Goal: Transaction & Acquisition: Purchase product/service

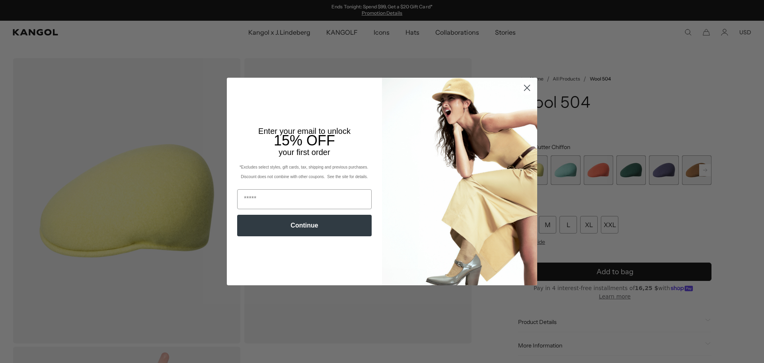
click at [525, 85] on circle "Close dialog" at bounding box center [527, 87] width 13 height 13
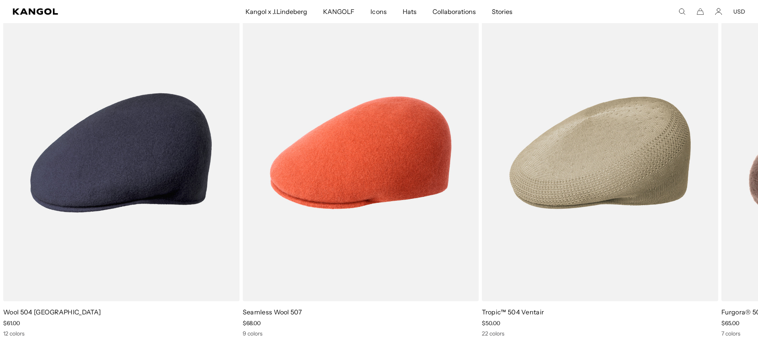
scroll to position [677, 0]
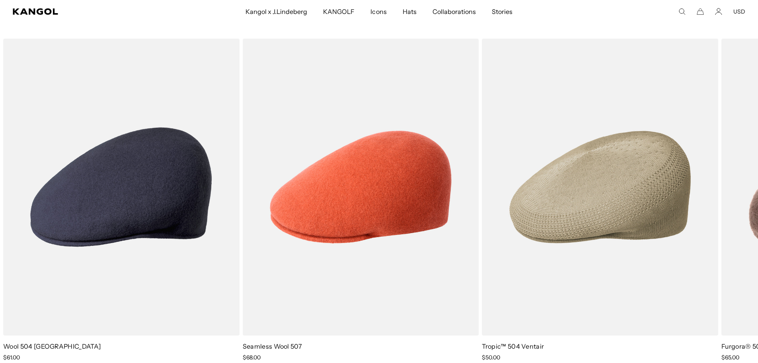
click at [0, 0] on img "2 of 5" at bounding box center [0, 0] width 0 height 0
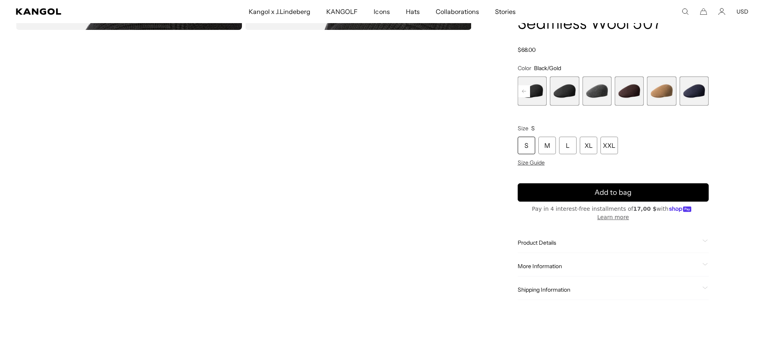
scroll to position [0, 164]
click at [192, 281] on video "Gallery Viewer" at bounding box center [126, 174] width 226 height 283
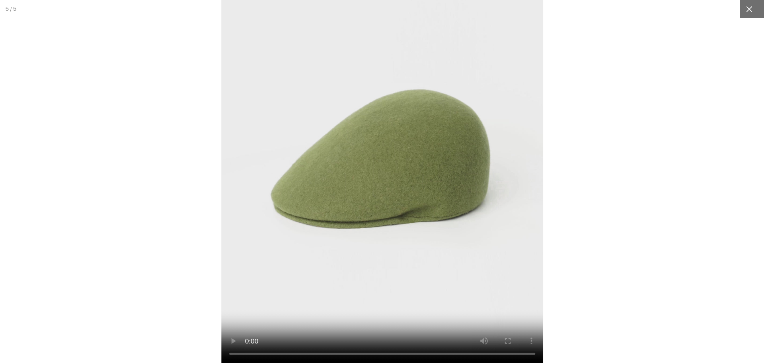
click at [745, 7] on icon at bounding box center [749, 9] width 8 height 8
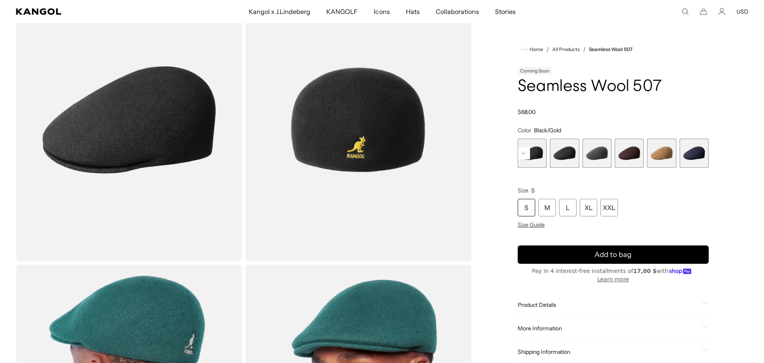
scroll to position [0, 0]
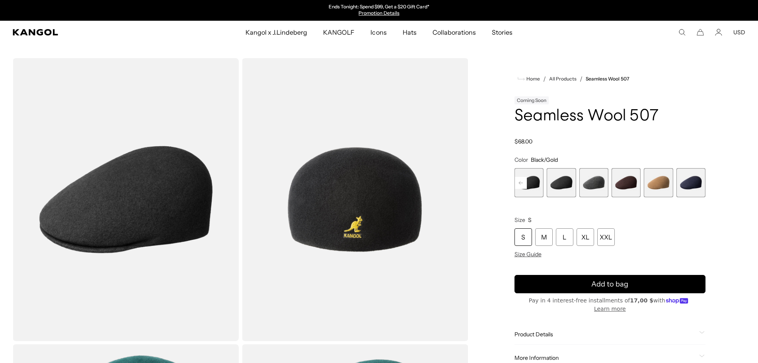
click at [681, 31] on icon "Search here" at bounding box center [682, 32] width 7 height 7
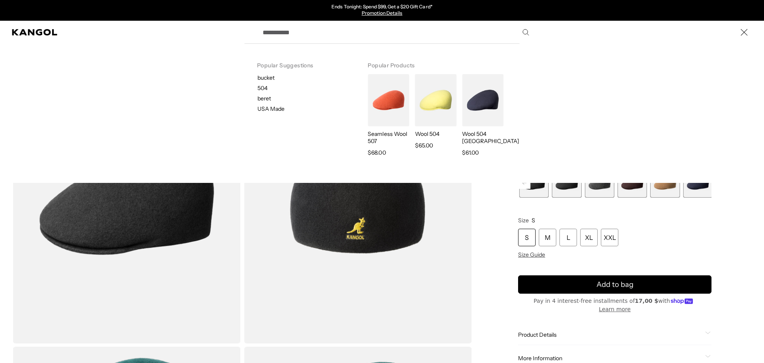
click at [267, 99] on p "beret" at bounding box center [305, 98] width 97 height 7
type input "*****"
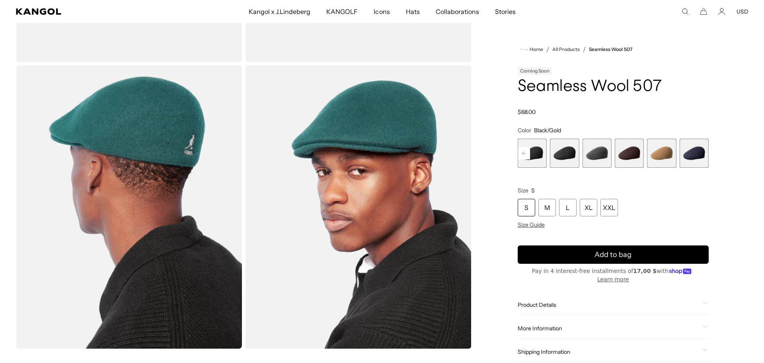
scroll to position [159, 0]
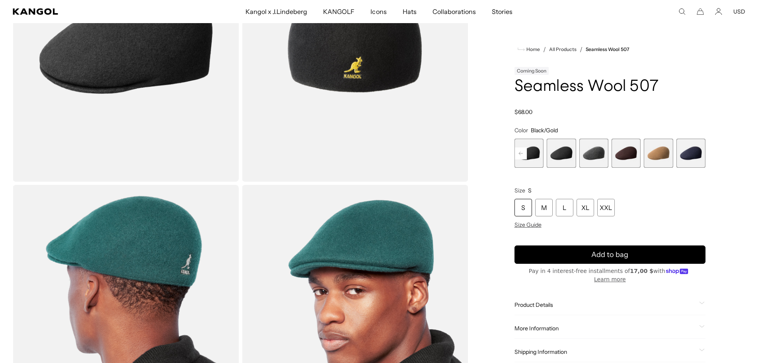
click at [676, 10] on div "Search here USD USD EUR" at bounding box center [671, 11] width 150 height 7
click at [678, 10] on div "Search here USD USD EUR" at bounding box center [671, 11] width 150 height 7
click at [681, 10] on icon "Search here" at bounding box center [682, 11] width 7 height 7
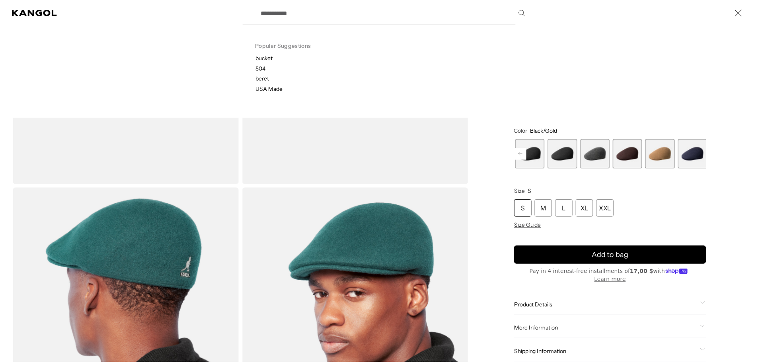
scroll to position [0, 164]
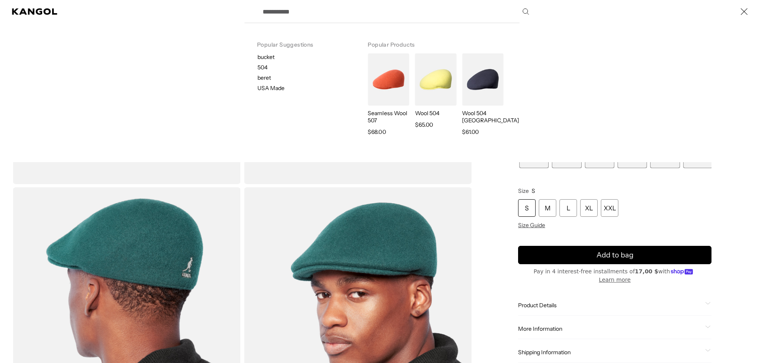
click at [265, 57] on p "bucket" at bounding box center [305, 56] width 97 height 7
type input "******"
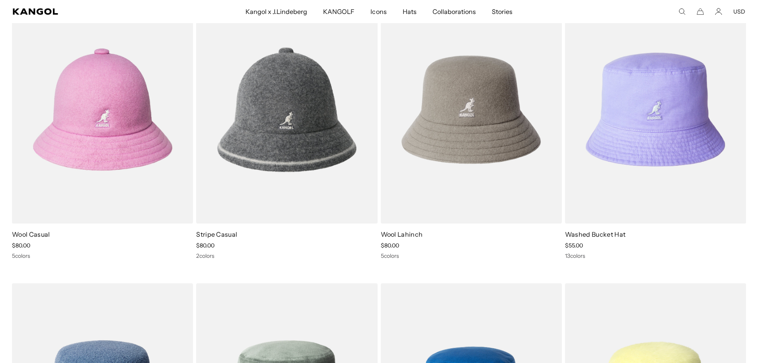
click at [687, 12] on div "****** Popular Suggestions bucket 504 beret USA Made Popular Products Seamless …" at bounding box center [671, 11] width 150 height 7
click at [681, 12] on icon "Search here" at bounding box center [682, 11] width 7 height 7
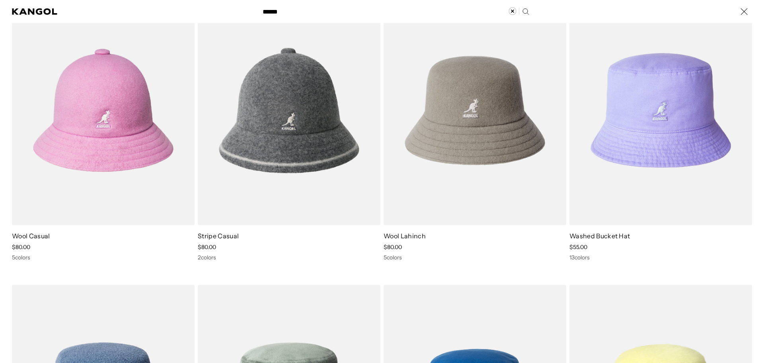
scroll to position [0, 164]
click at [512, 10] on icon "Clear search term" at bounding box center [513, 11] width 8 height 8
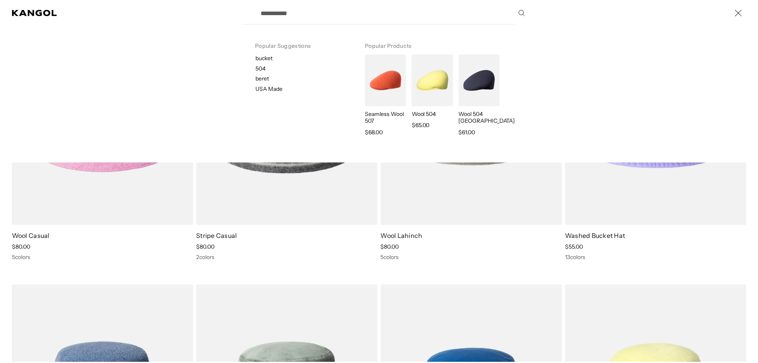
scroll to position [0, 0]
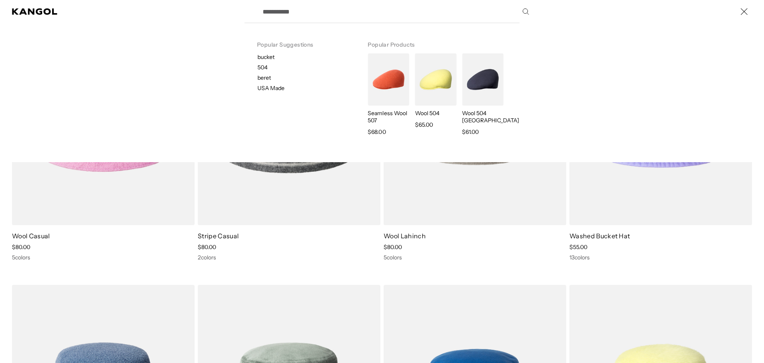
click at [0, 12] on div "Search here" at bounding box center [0, 12] width 0 height 0
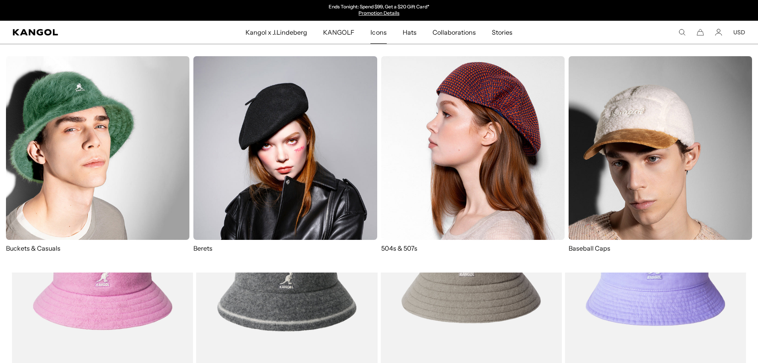
click at [402, 204] on img at bounding box center [472, 147] width 183 height 183
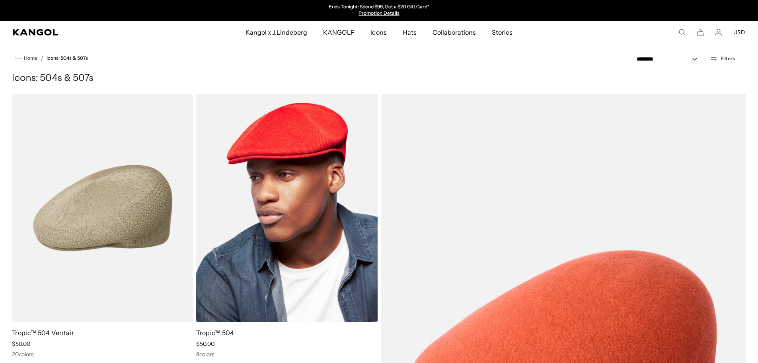
click at [274, 260] on img at bounding box center [286, 208] width 181 height 228
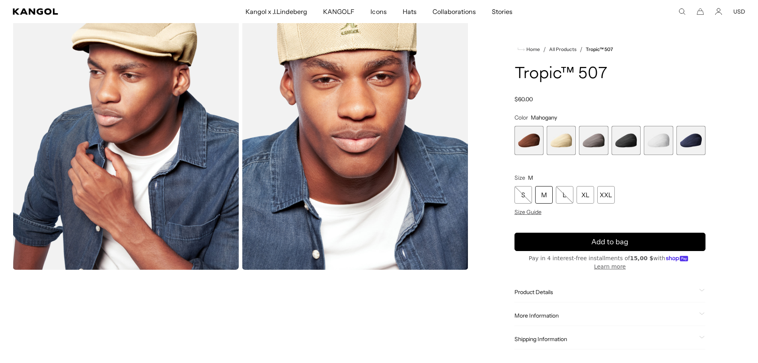
scroll to position [358, 0]
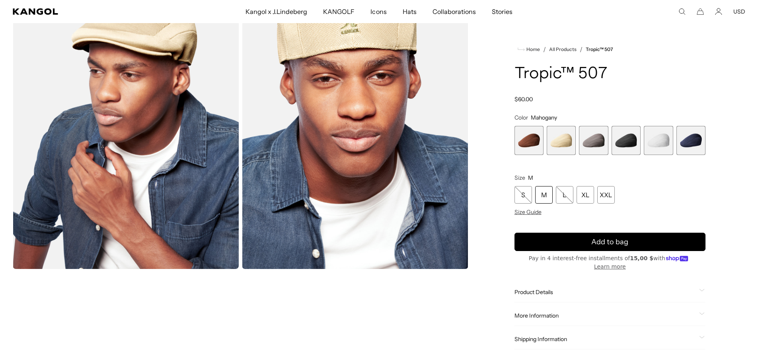
click at [366, 123] on img "Gallery Viewer" at bounding box center [355, 127] width 226 height 283
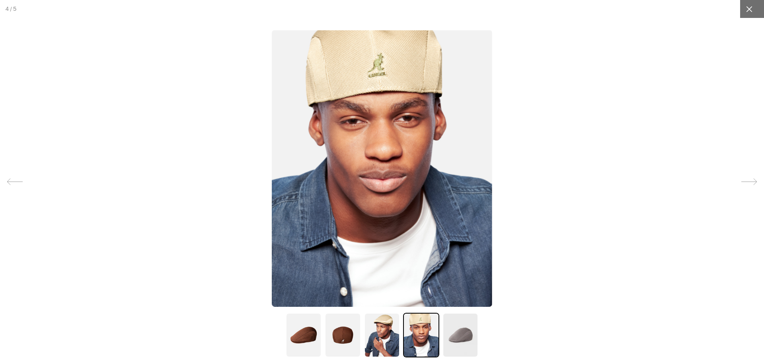
click at [741, 13] on div at bounding box center [749, 9] width 18 height 18
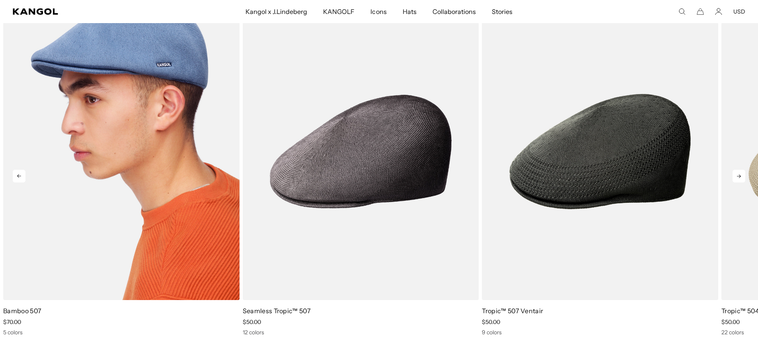
scroll to position [995, 0]
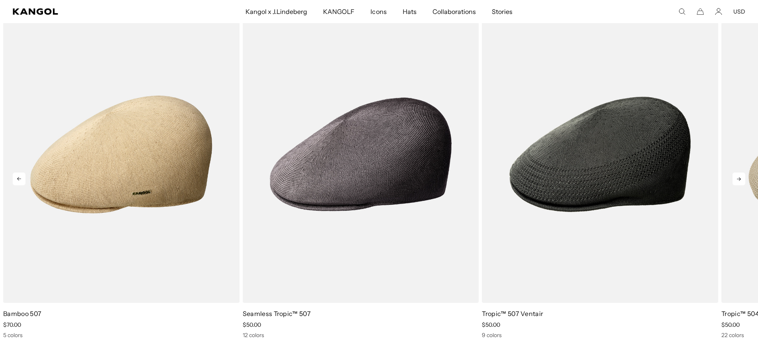
click at [733, 180] on icon at bounding box center [739, 178] width 13 height 13
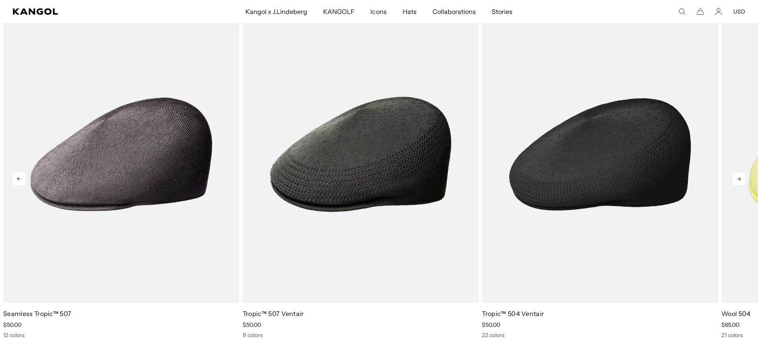
scroll to position [0, 0]
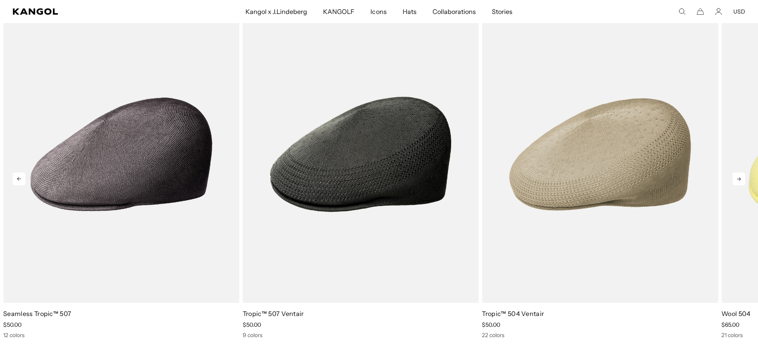
click at [736, 179] on icon at bounding box center [739, 178] width 13 height 13
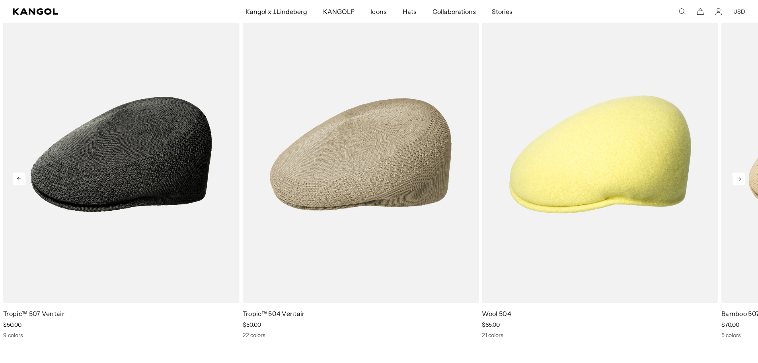
click at [736, 179] on icon at bounding box center [739, 178] width 13 height 13
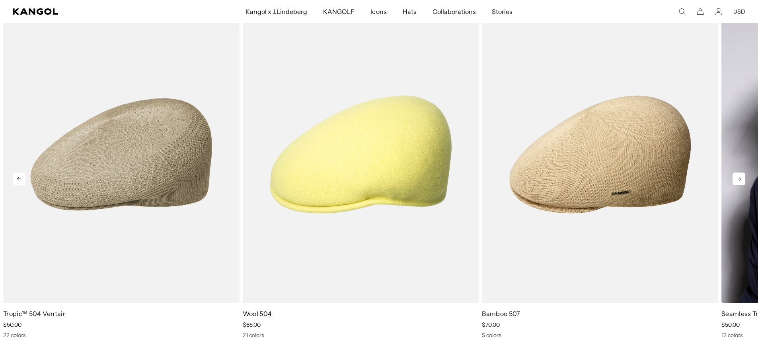
scroll to position [0, 164]
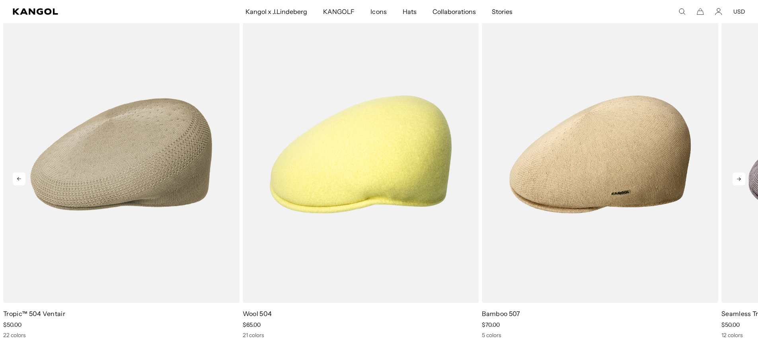
click at [735, 175] on icon at bounding box center [739, 178] width 13 height 13
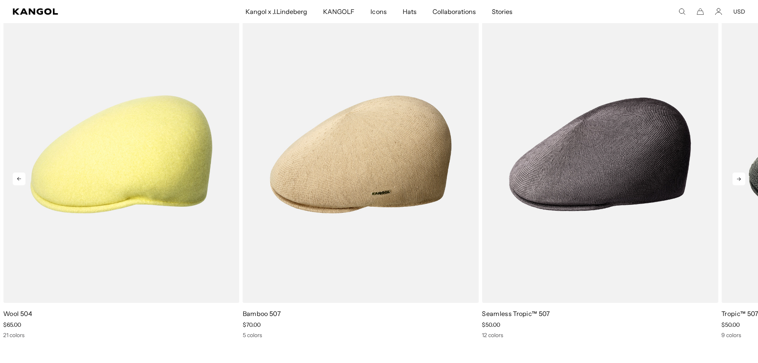
click at [735, 175] on icon at bounding box center [739, 178] width 13 height 13
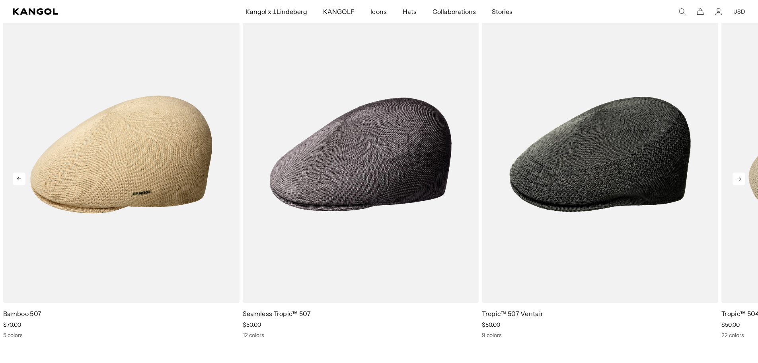
click at [735, 175] on icon at bounding box center [739, 178] width 13 height 13
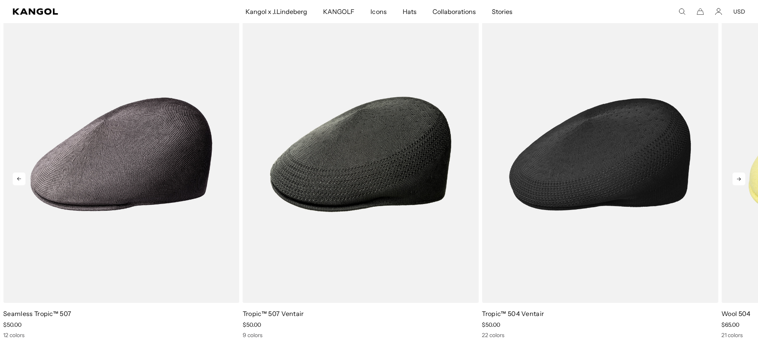
scroll to position [0, 0]
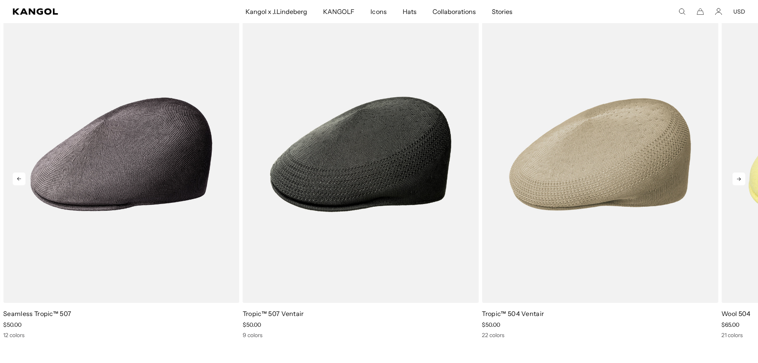
click at [739, 176] on icon at bounding box center [739, 178] width 13 height 13
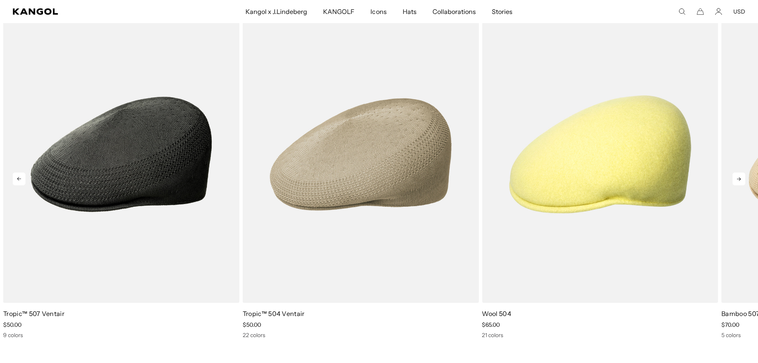
click at [735, 182] on icon at bounding box center [739, 178] width 13 height 13
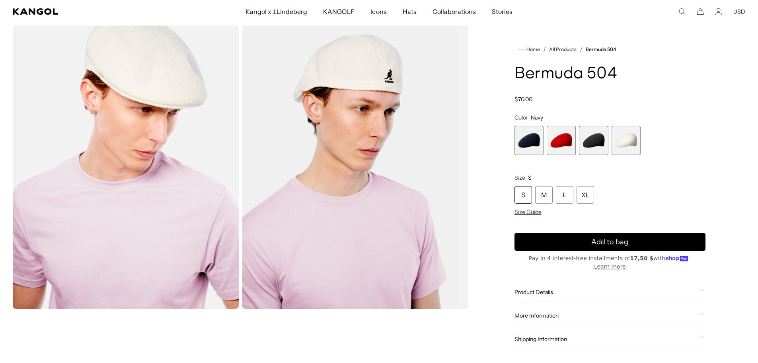
scroll to position [0, 164]
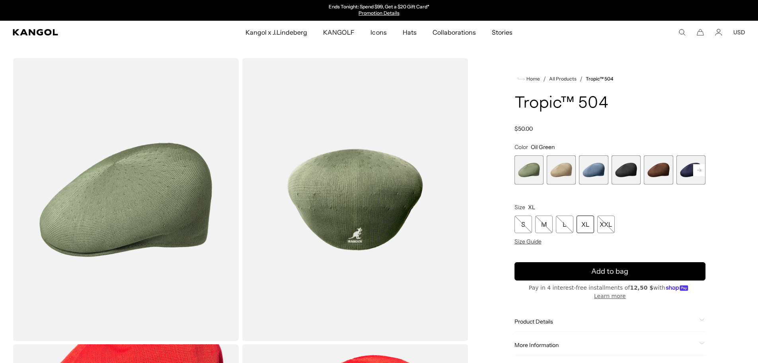
click at [699, 174] on rect at bounding box center [699, 170] width 12 height 12
click at [564, 170] on span "4 of 9" at bounding box center [561, 169] width 29 height 29
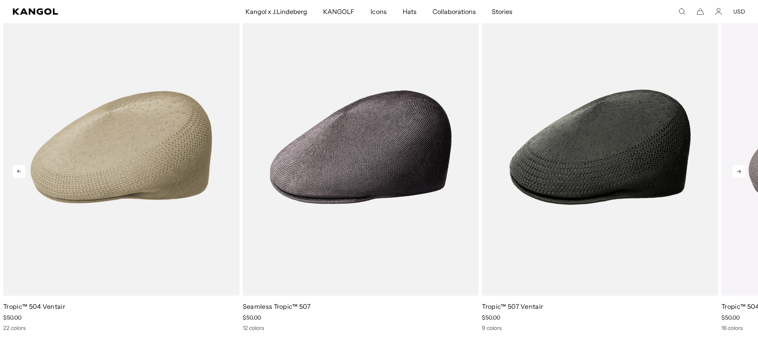
scroll to position [0, 164]
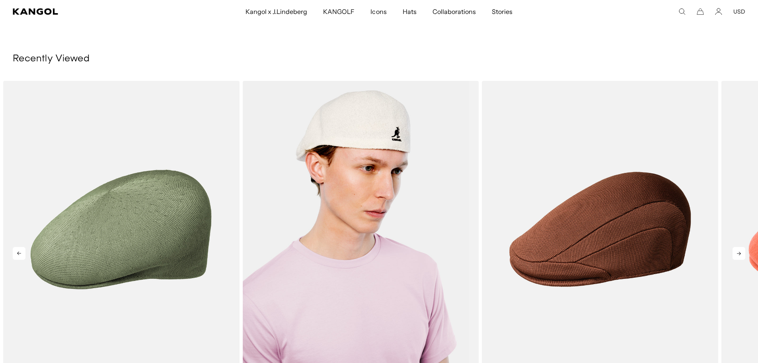
click at [424, 222] on img "2 of 5" at bounding box center [361, 229] width 236 height 296
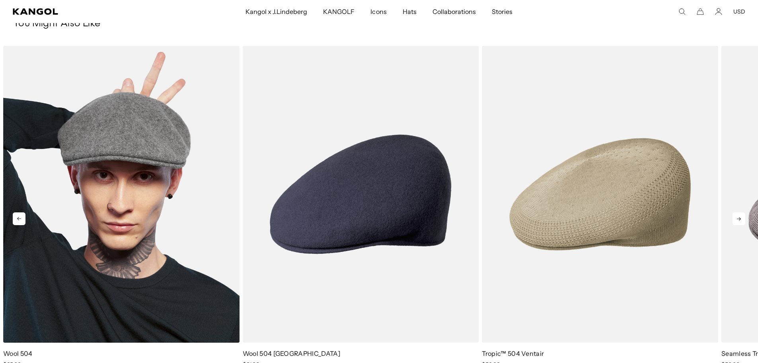
scroll to position [0, 164]
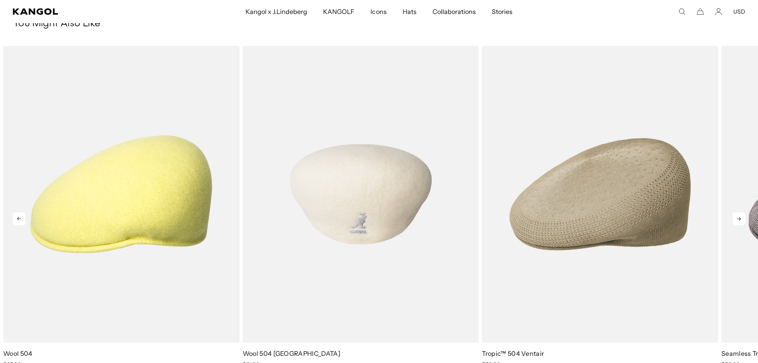
click at [400, 291] on img "2 of 5" at bounding box center [361, 194] width 236 height 296
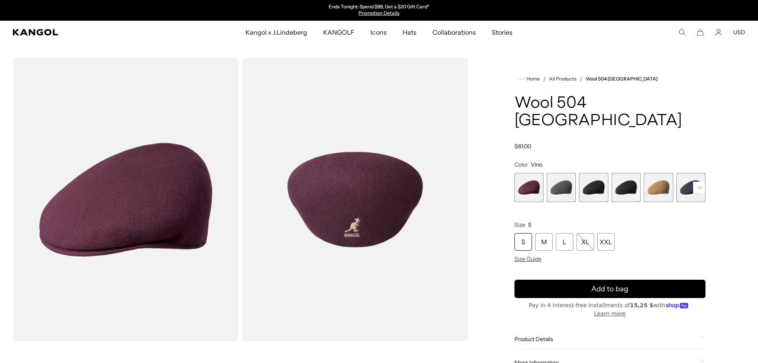
click at [613, 173] on span "4 of 12" at bounding box center [626, 187] width 29 height 29
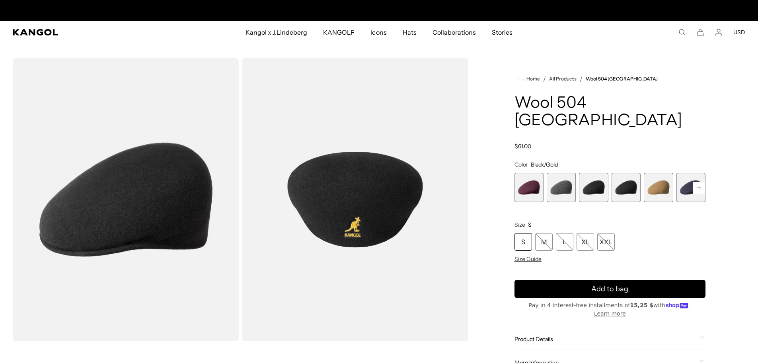
scroll to position [0, 164]
click at [603, 176] on span "3 of 12" at bounding box center [593, 187] width 29 height 29
click at [616, 173] on span "4 of 12" at bounding box center [626, 187] width 29 height 29
click at [601, 174] on span "3 of 12" at bounding box center [593, 187] width 29 height 29
click at [532, 173] on span "1 of 12" at bounding box center [529, 187] width 29 height 29
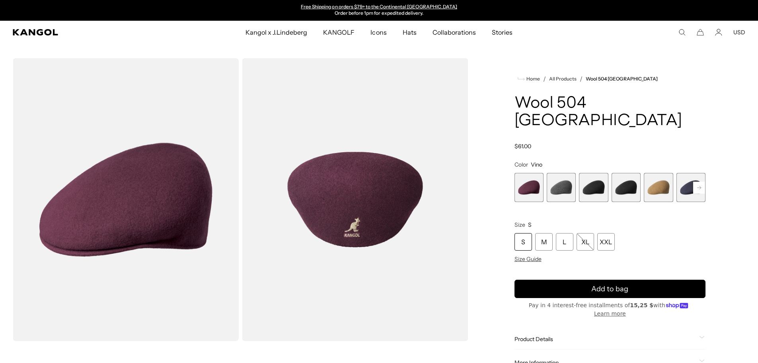
click at [555, 173] on span "2 of 12" at bounding box center [561, 187] width 29 height 29
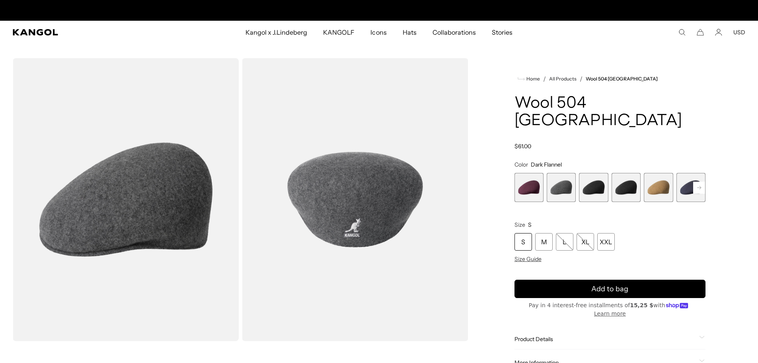
click at [589, 173] on span "3 of 12" at bounding box center [593, 187] width 29 height 29
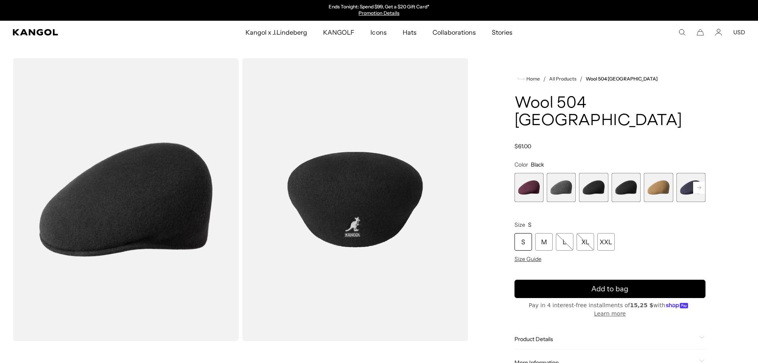
click at [624, 173] on span "4 of 12" at bounding box center [626, 187] width 29 height 29
click at [665, 174] on span "5 of 12" at bounding box center [658, 187] width 29 height 29
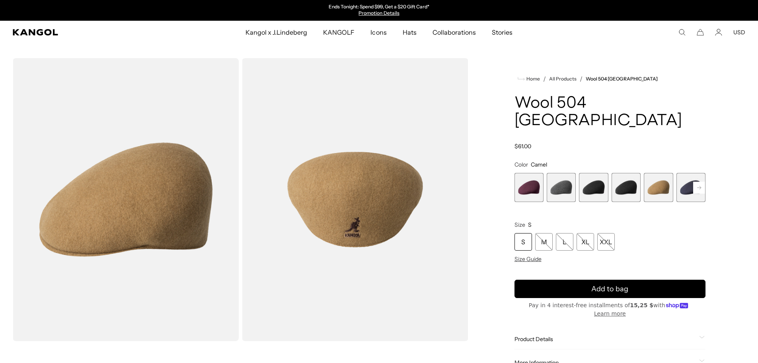
click at [687, 173] on span "6 of 12" at bounding box center [691, 187] width 29 height 29
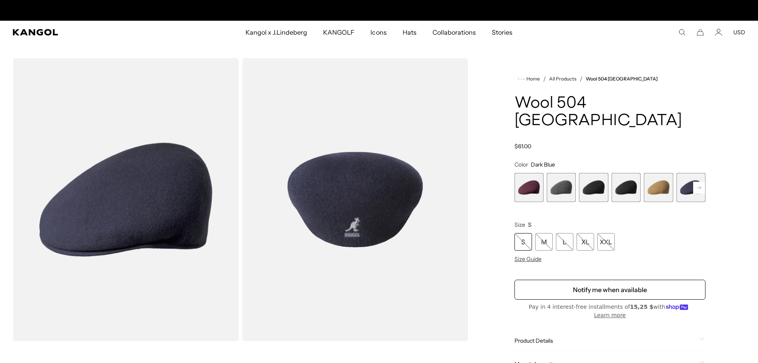
scroll to position [0, 164]
click at [698, 181] on rect at bounding box center [699, 187] width 12 height 12
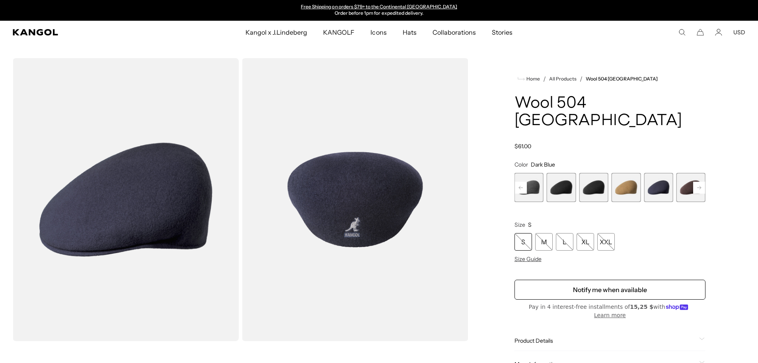
click at [682, 173] on span "7 of 12" at bounding box center [691, 187] width 29 height 29
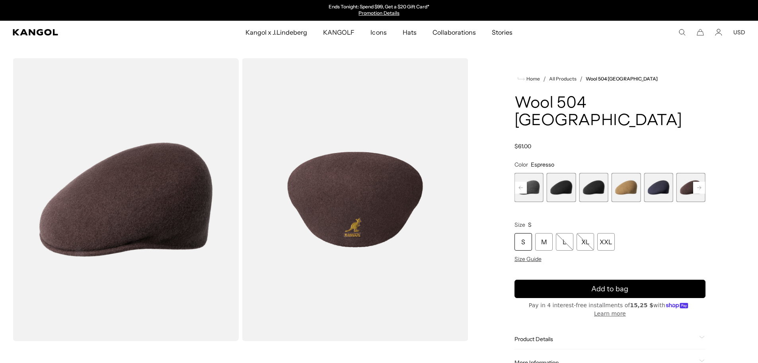
click at [699, 181] on rect at bounding box center [699, 187] width 12 height 12
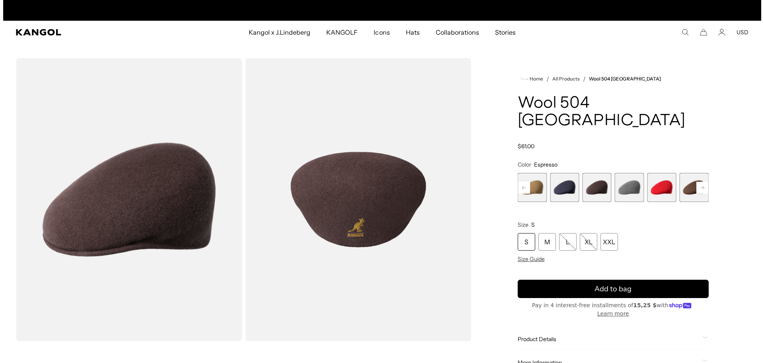
scroll to position [0, 164]
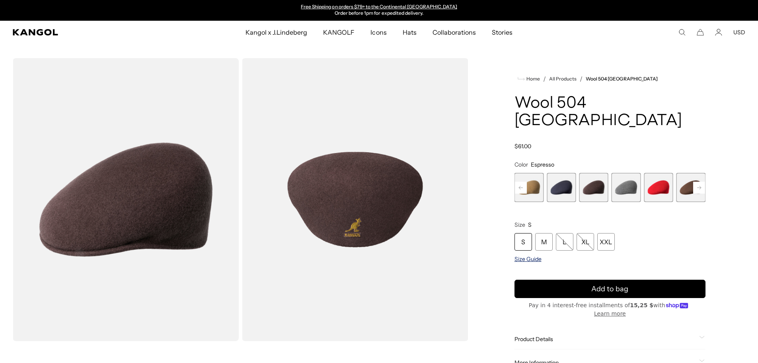
click at [526, 255] on span "Size Guide" at bounding box center [528, 258] width 27 height 7
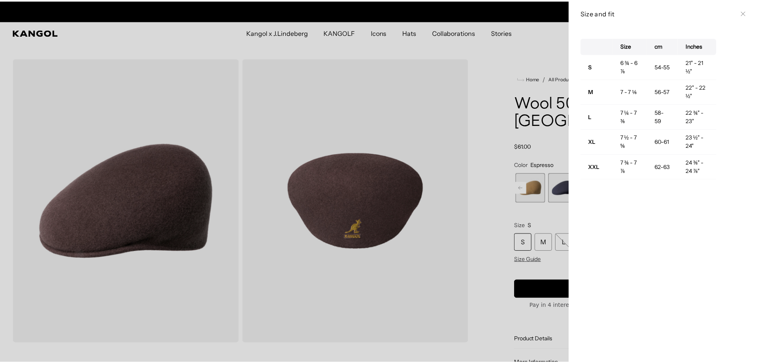
scroll to position [0, 0]
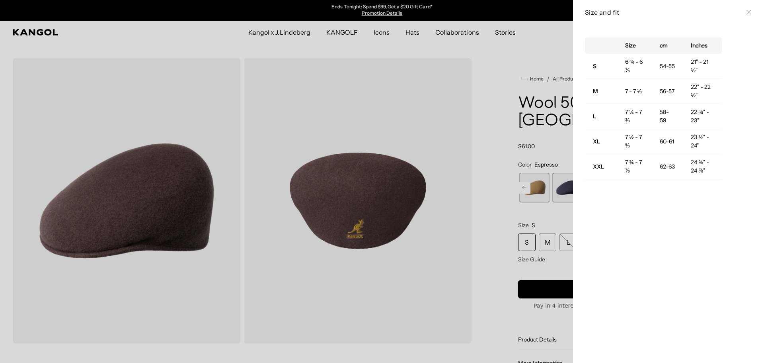
click at [525, 72] on div at bounding box center [382, 181] width 764 height 363
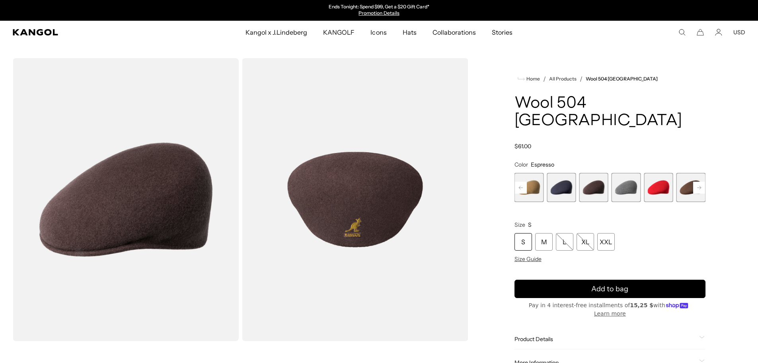
click at [521, 181] on rect at bounding box center [521, 187] width 12 height 12
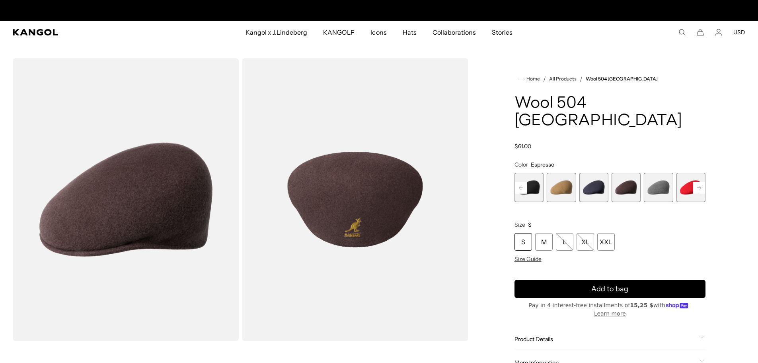
click at [521, 181] on rect at bounding box center [521, 187] width 12 height 12
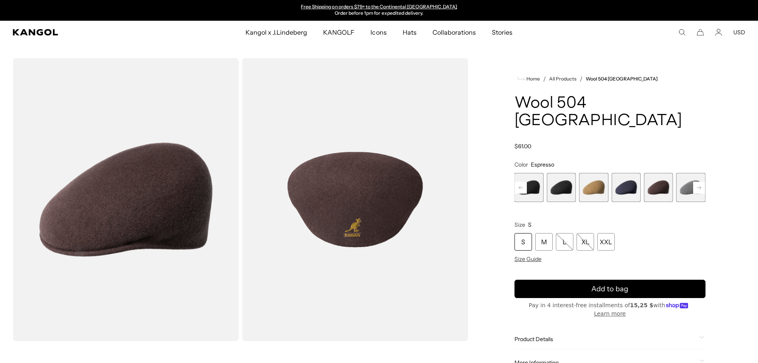
click at [521, 181] on rect at bounding box center [521, 187] width 12 height 12
click at [592, 174] on span "3 of 12" at bounding box center [593, 187] width 29 height 29
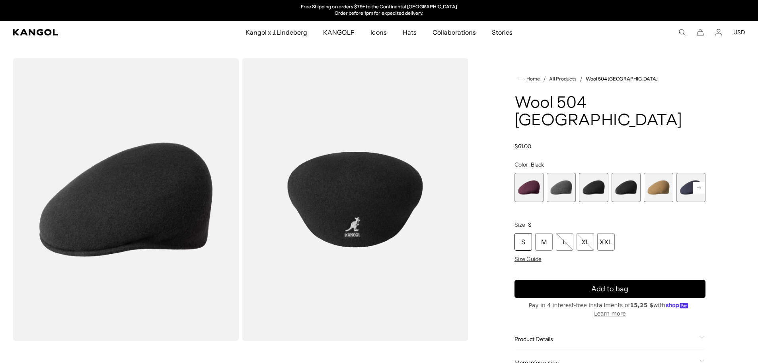
click at [619, 173] on span "4 of 12" at bounding box center [626, 187] width 29 height 29
click at [599, 175] on span "3 of 12" at bounding box center [593, 187] width 29 height 29
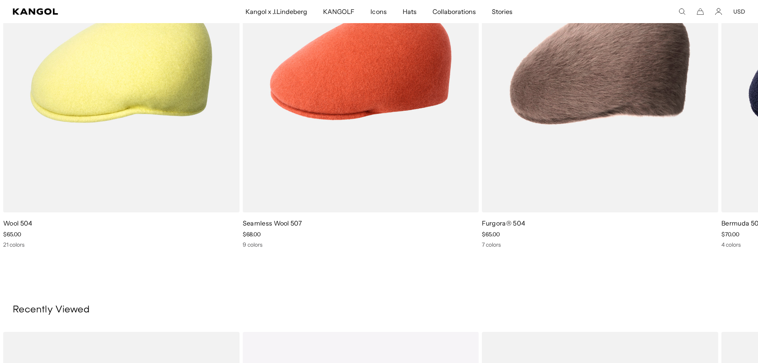
scroll to position [517, 0]
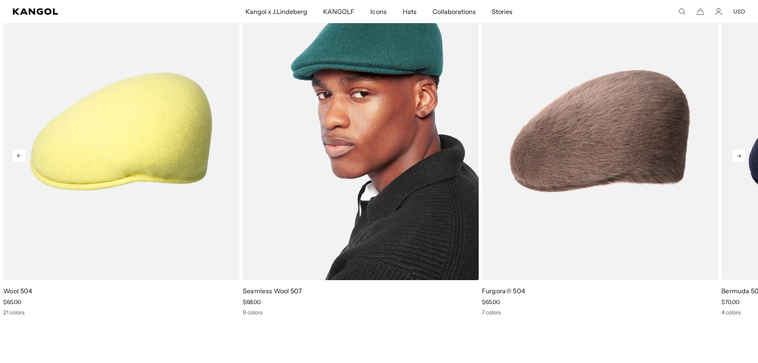
click at [427, 172] on img "2 of 5" at bounding box center [361, 131] width 236 height 296
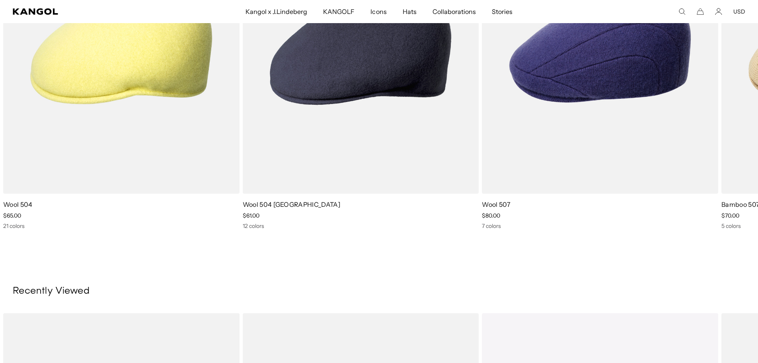
scroll to position [995, 0]
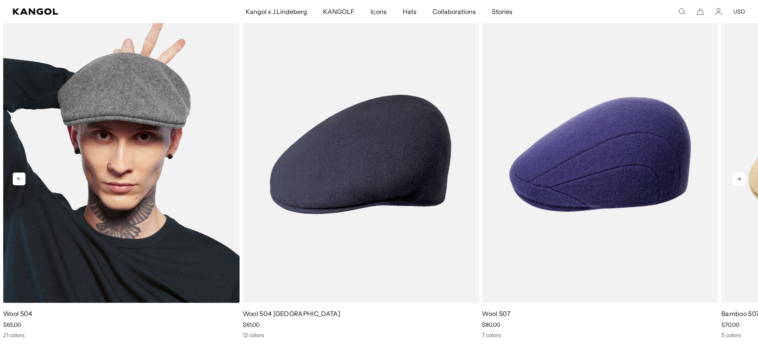
click at [178, 214] on img "1 of 5" at bounding box center [121, 154] width 236 height 296
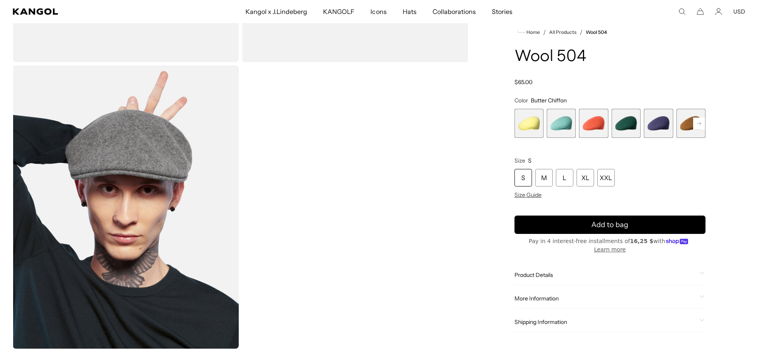
scroll to position [0, 164]
click at [702, 129] on rect at bounding box center [699, 123] width 12 height 12
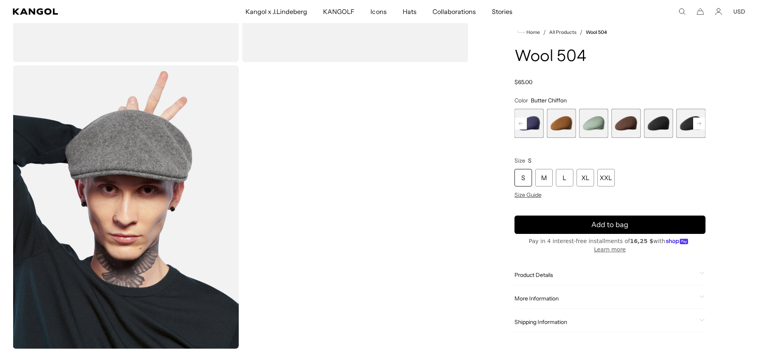
click at [702, 129] on rect at bounding box center [699, 123] width 12 height 12
click at [563, 136] on span "9 of 21" at bounding box center [561, 123] width 29 height 29
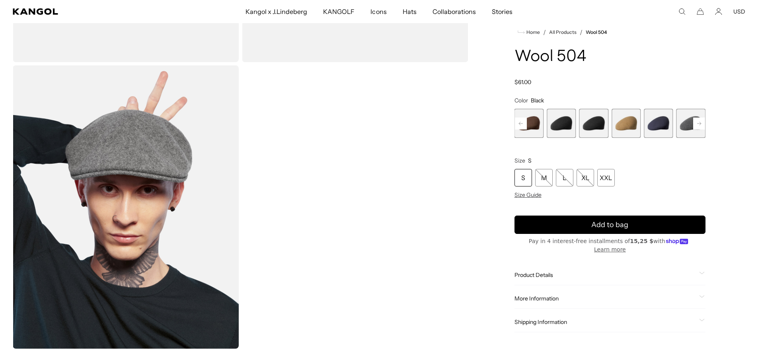
click at [589, 133] on span "10 of 21" at bounding box center [593, 123] width 29 height 29
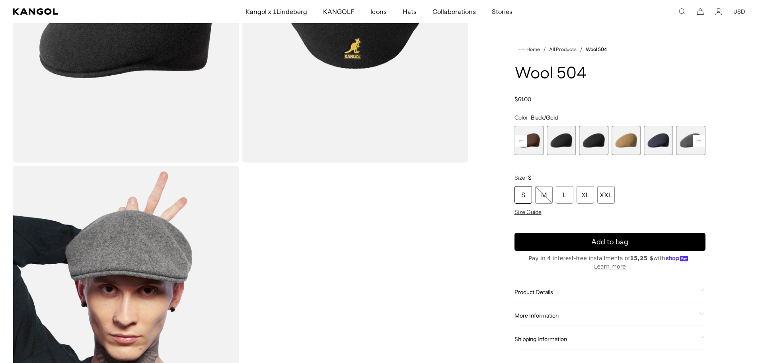
scroll to position [80, 0]
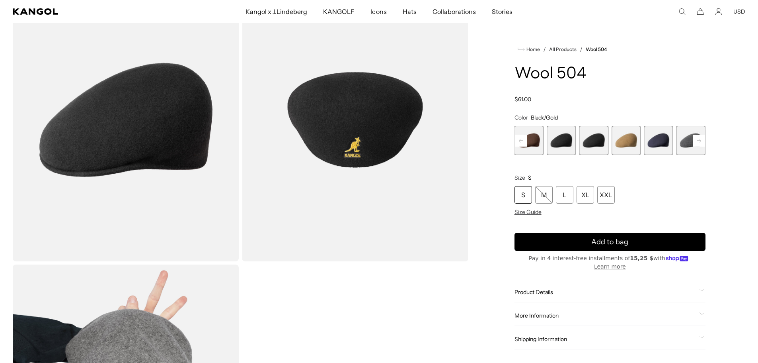
click at [566, 148] on span "9 of 21" at bounding box center [561, 140] width 29 height 29
click at [599, 138] on span "10 of 21" at bounding box center [593, 140] width 29 height 29
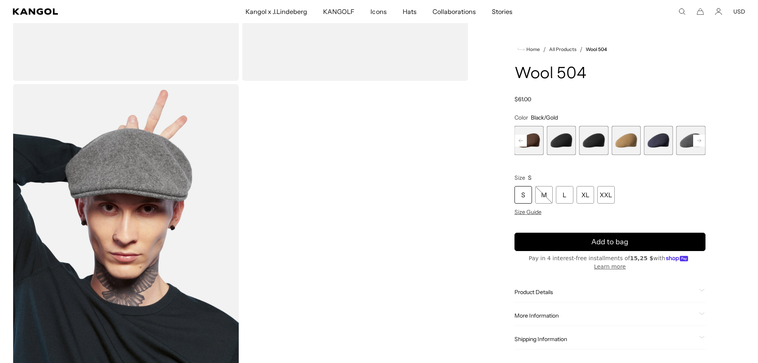
scroll to position [279, 0]
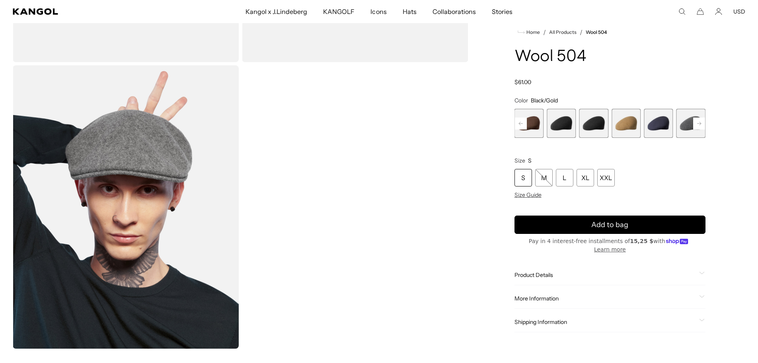
click at [536, 137] on span "8 of 21" at bounding box center [529, 123] width 29 height 29
click at [525, 127] on rect at bounding box center [521, 123] width 12 height 12
click at [565, 126] on span "8 of 21" at bounding box center [561, 123] width 29 height 29
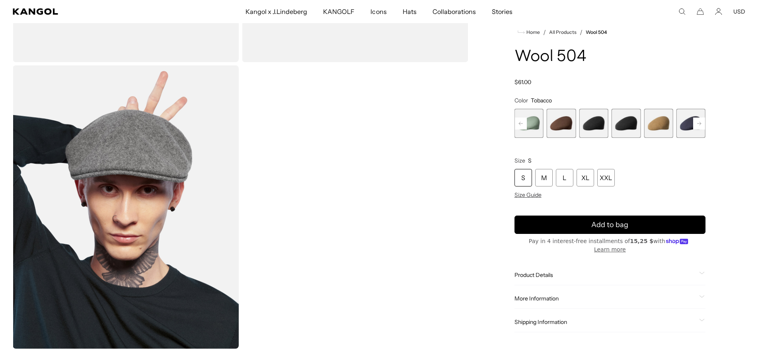
click at [702, 129] on rect at bounding box center [699, 123] width 12 height 12
click at [632, 134] on span "14 of 21" at bounding box center [626, 123] width 29 height 29
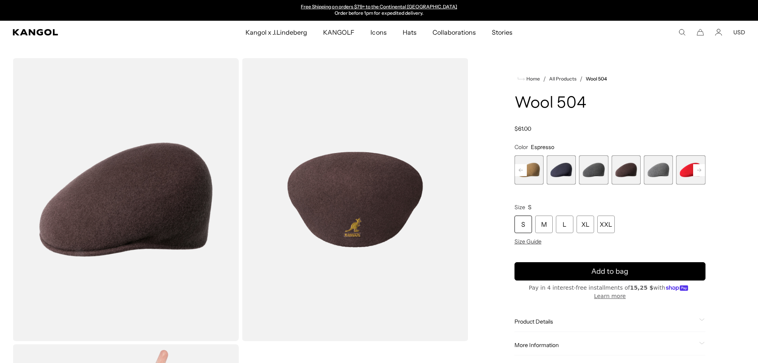
click at [524, 168] on rect at bounding box center [521, 170] width 12 height 12
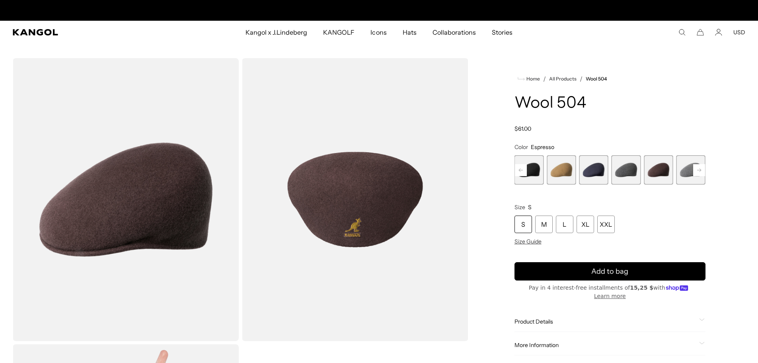
click at [524, 168] on rect at bounding box center [521, 170] width 12 height 12
click at [519, 159] on div at bounding box center [519, 159] width 0 height 0
click at [524, 168] on rect at bounding box center [521, 170] width 12 height 12
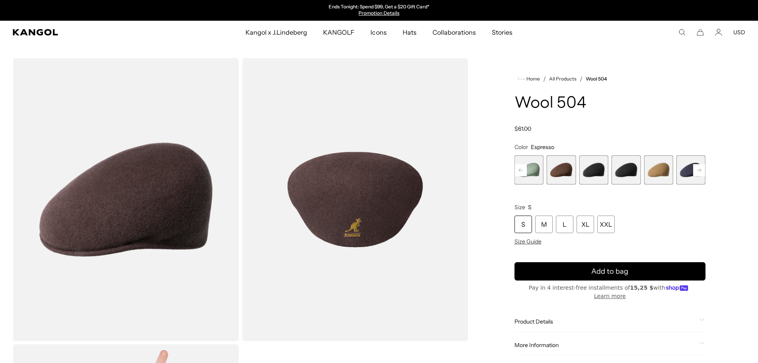
click at [556, 173] on span "8 of 21" at bounding box center [561, 169] width 29 height 29
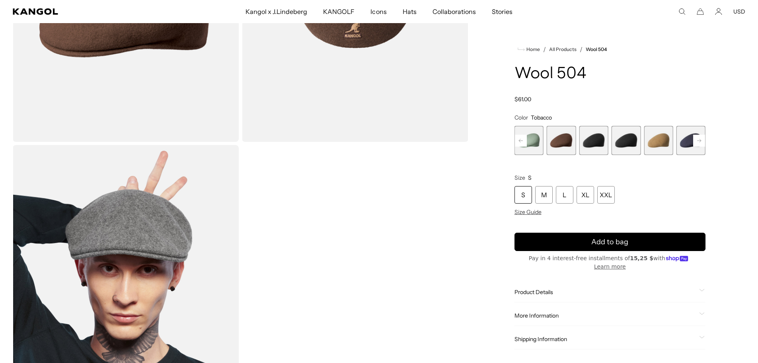
scroll to position [0, 164]
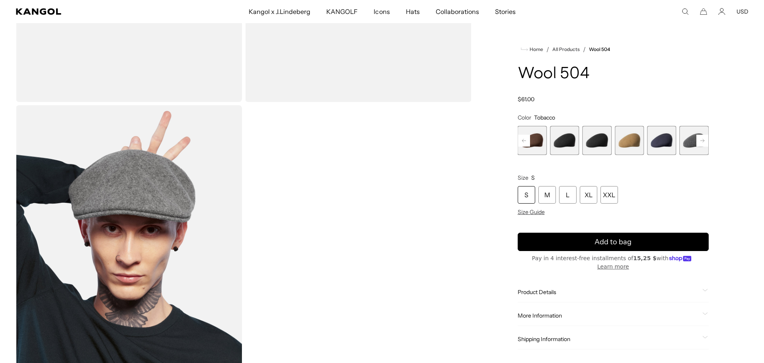
scroll to position [0, 164]
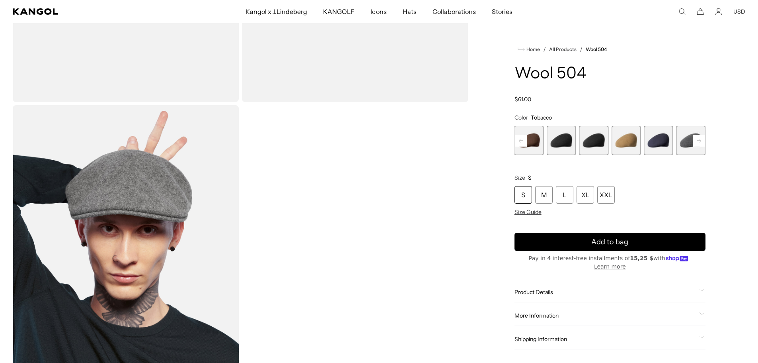
click at [429, 273] on video "Gallery Viewer" at bounding box center [355, 246] width 226 height 283
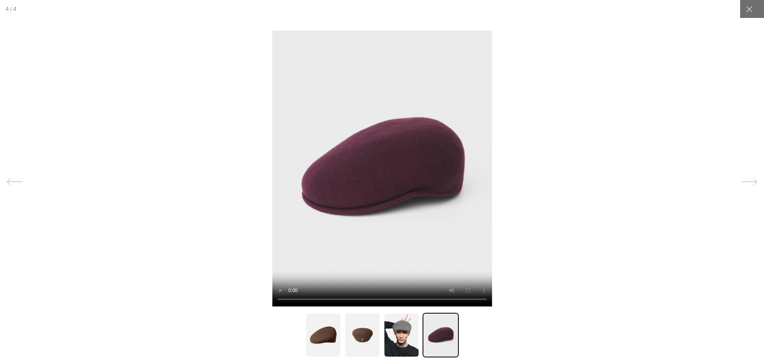
click at [327, 343] on img at bounding box center [323, 334] width 36 height 45
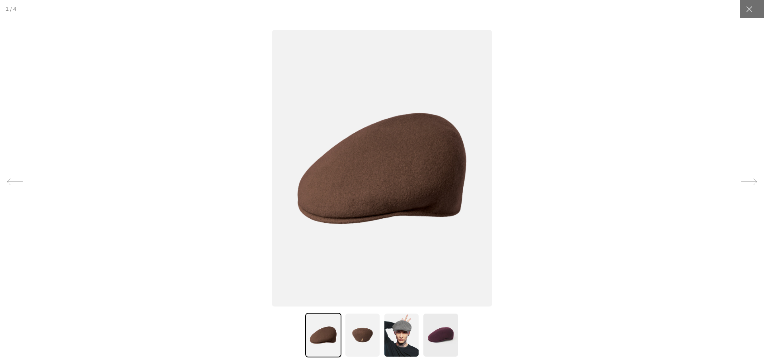
click at [368, 331] on img at bounding box center [363, 334] width 36 height 45
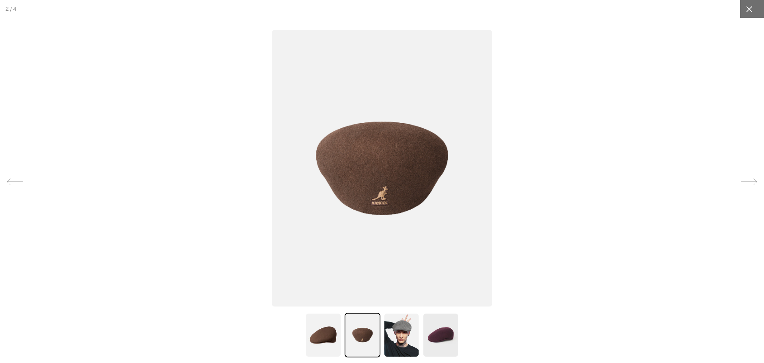
click at [740, 15] on div at bounding box center [749, 9] width 18 height 18
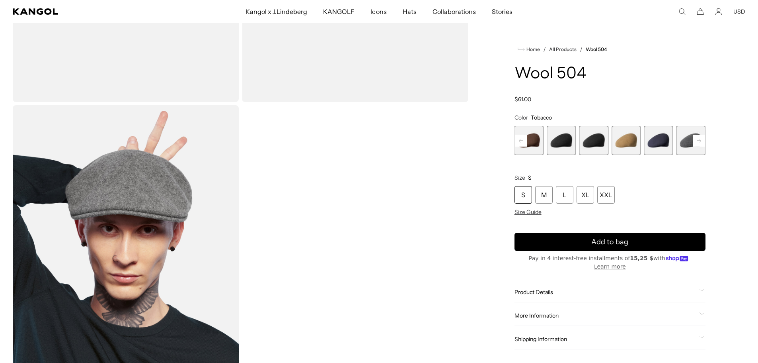
scroll to position [0, 0]
click at [700, 131] on span "13 of 21" at bounding box center [691, 140] width 29 height 29
click at [519, 142] on rect at bounding box center [521, 141] width 12 height 12
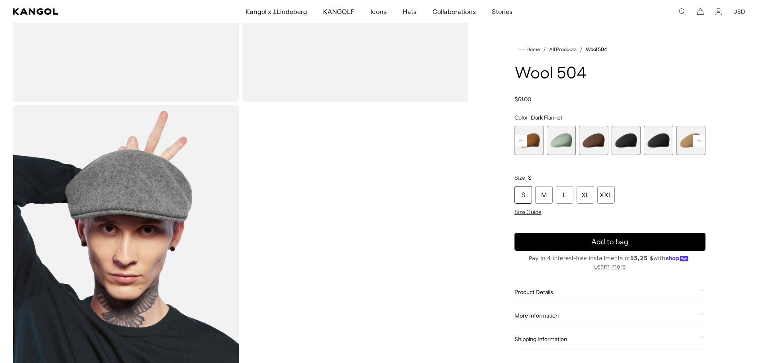
click at [519, 142] on rect at bounding box center [521, 141] width 12 height 12
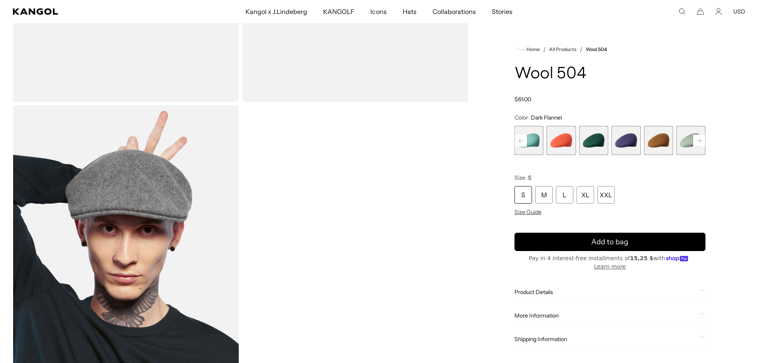
click at [519, 142] on rect at bounding box center [521, 141] width 12 height 12
click at [519, 142] on div "Previous Next Butter Chiffon Variant sold out or unavailable Aquatic Variant so…" at bounding box center [610, 140] width 191 height 29
